Goal: Task Accomplishment & Management: Manage account settings

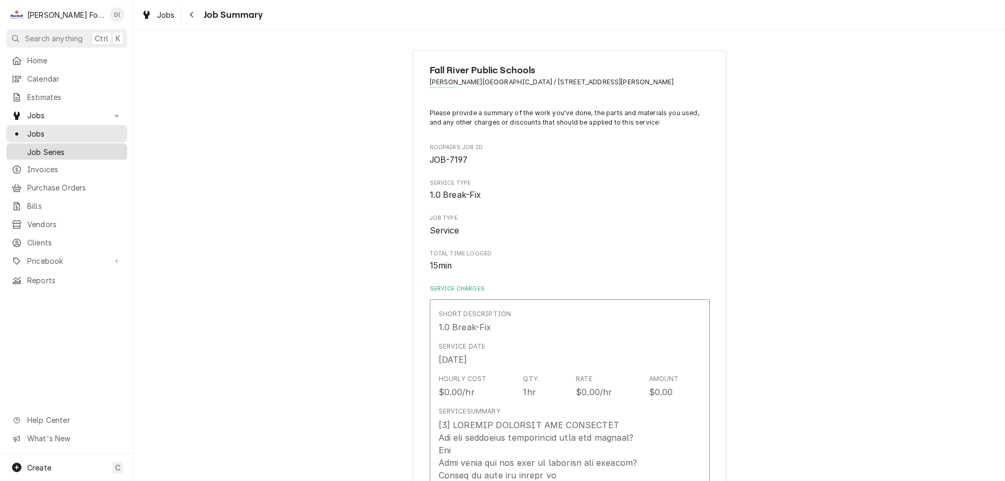
scroll to position [1099, 0]
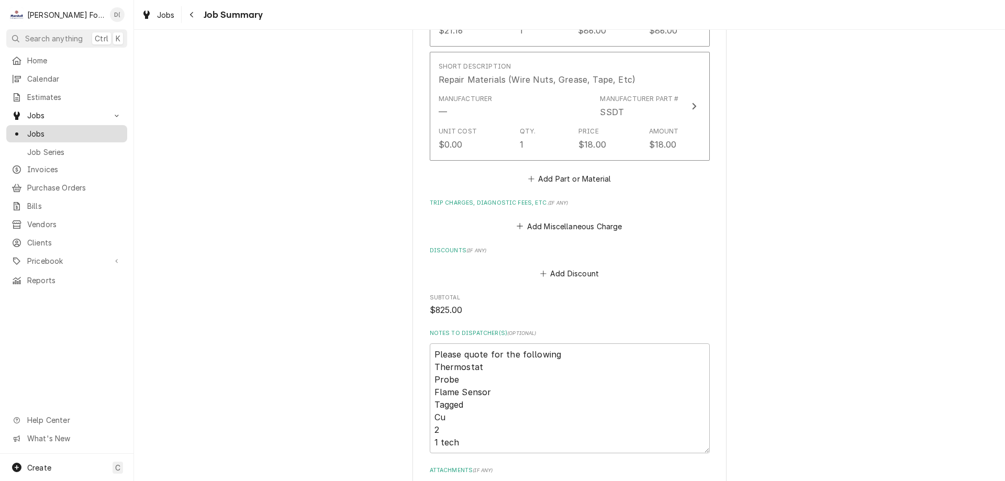
click at [79, 132] on span "Jobs" at bounding box center [74, 133] width 95 height 11
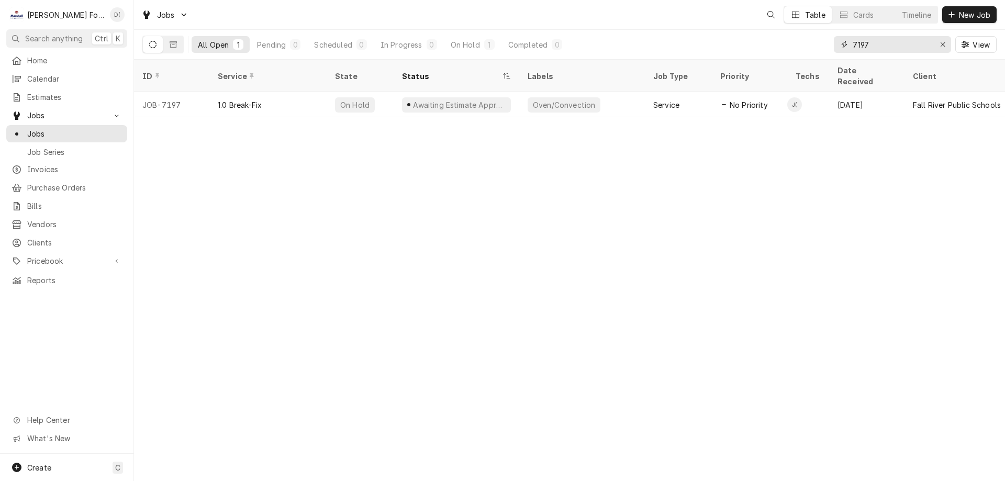
click at [888, 47] on input "7197" at bounding box center [892, 44] width 79 height 17
type input "7"
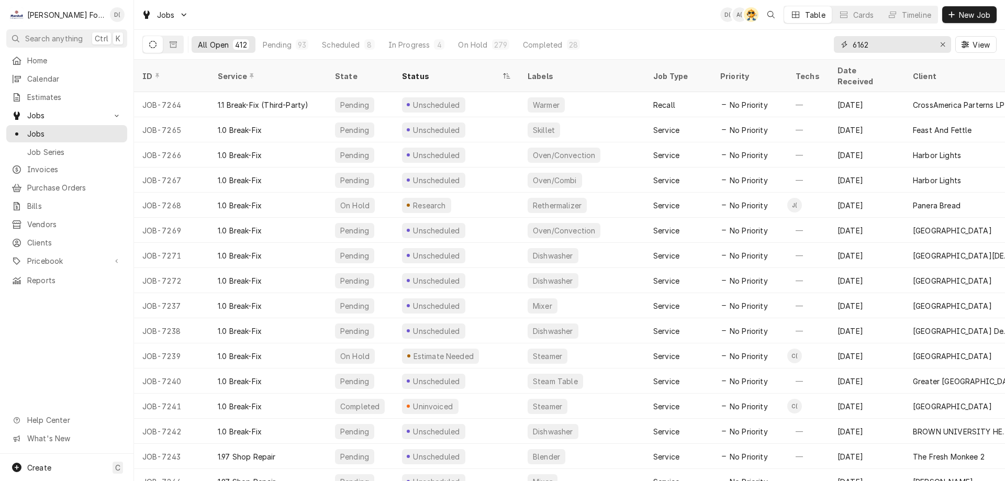
type input "6162"
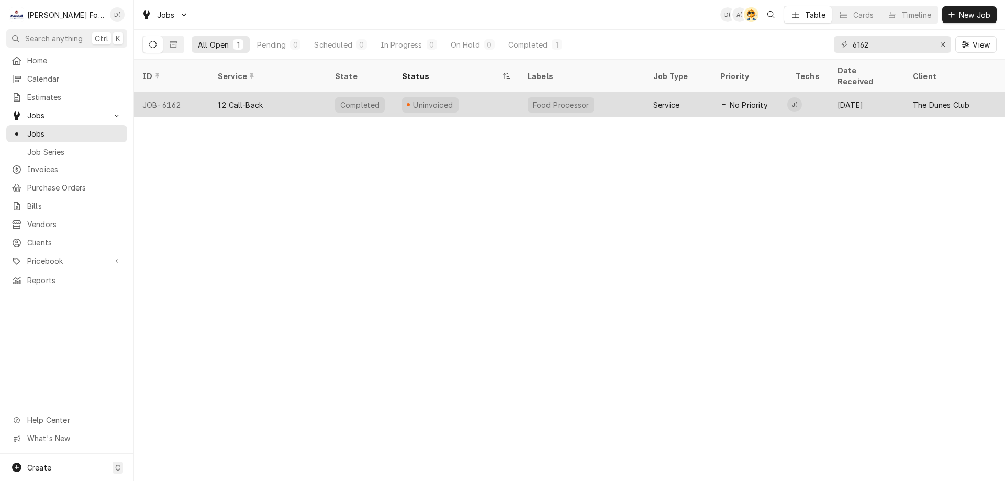
click at [464, 94] on div "Uninvoiced" at bounding box center [457, 104] width 126 height 25
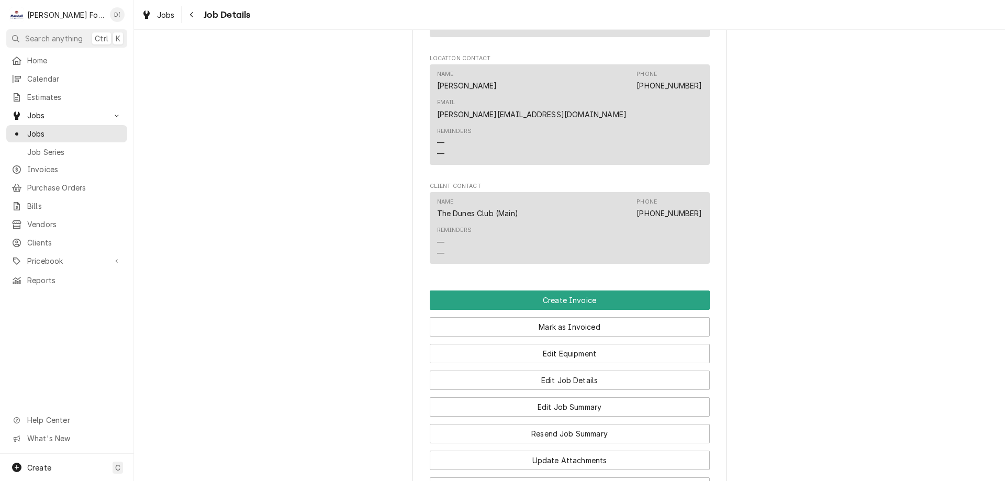
scroll to position [890, 0]
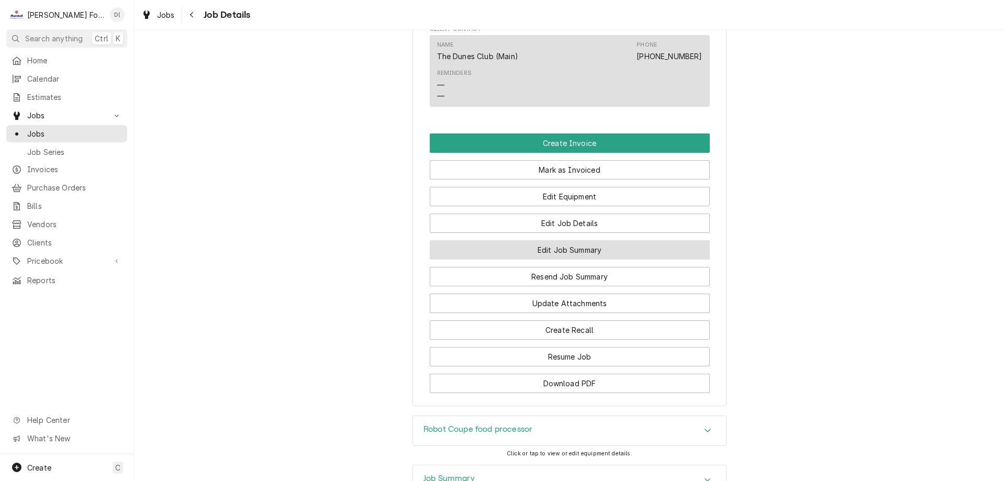
click at [562, 240] on button "Edit Job Summary" at bounding box center [570, 249] width 280 height 19
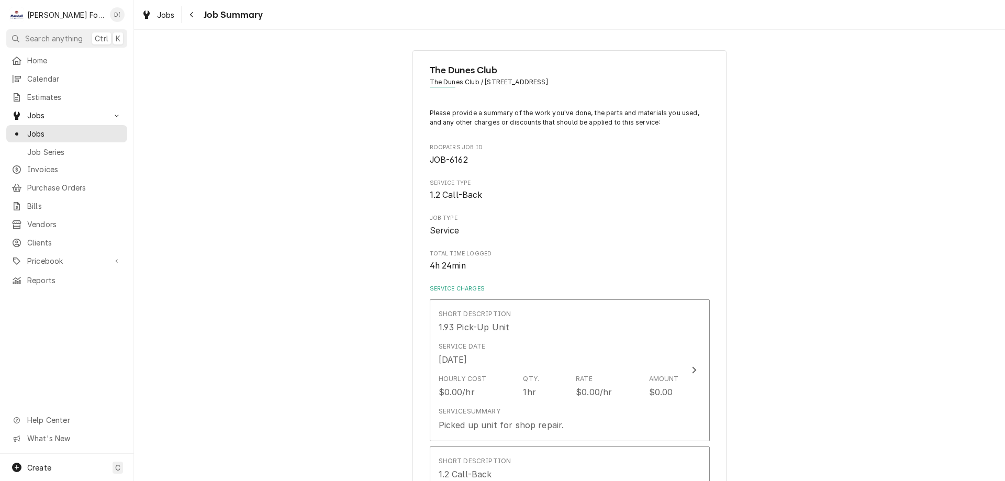
type textarea "x"
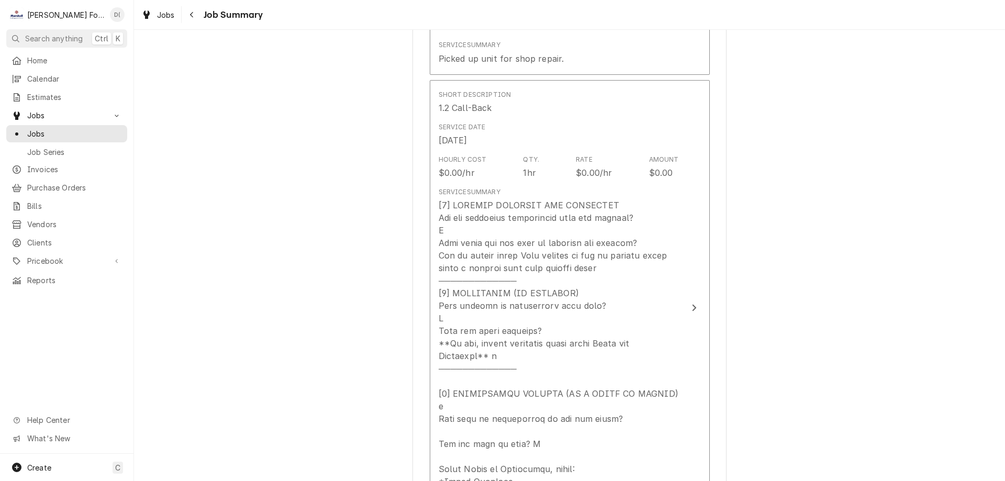
scroll to position [419, 0]
